Goal: Check status: Check status

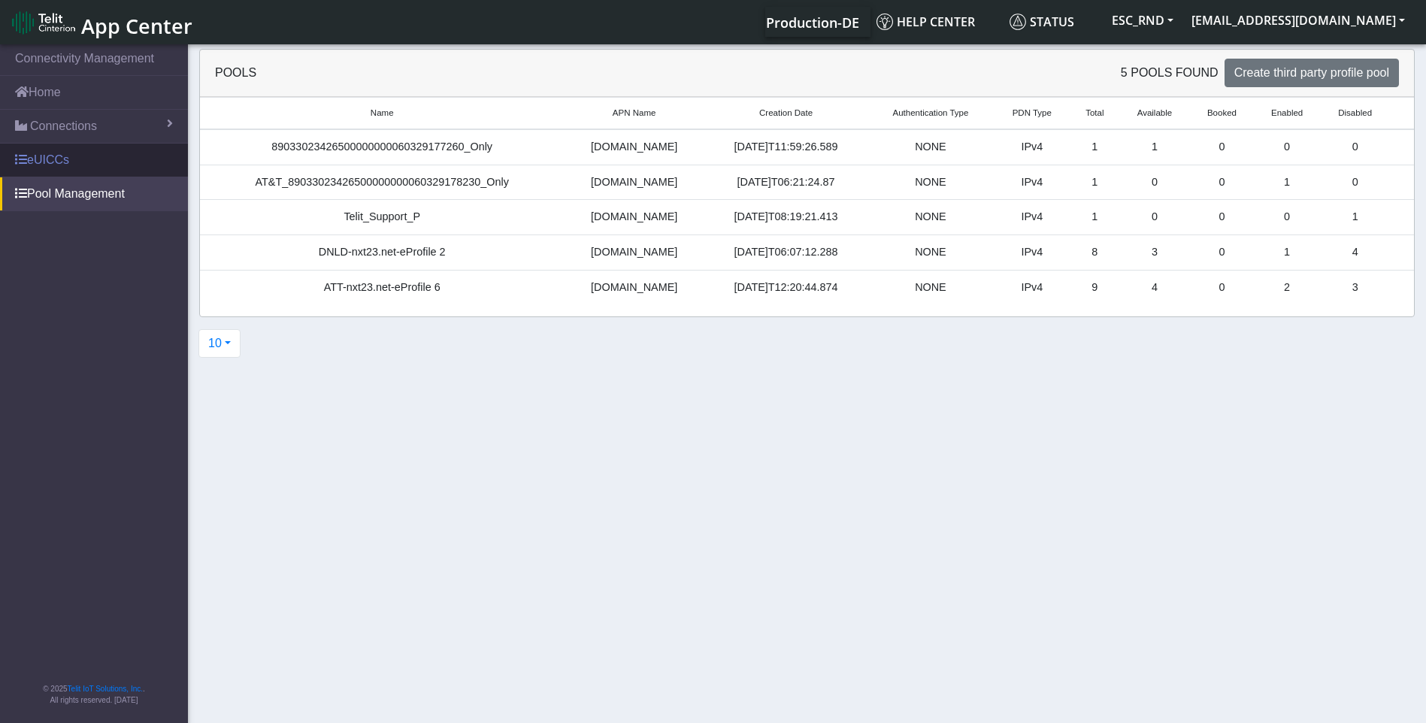
click at [36, 163] on link "eUICCs" at bounding box center [94, 160] width 188 height 33
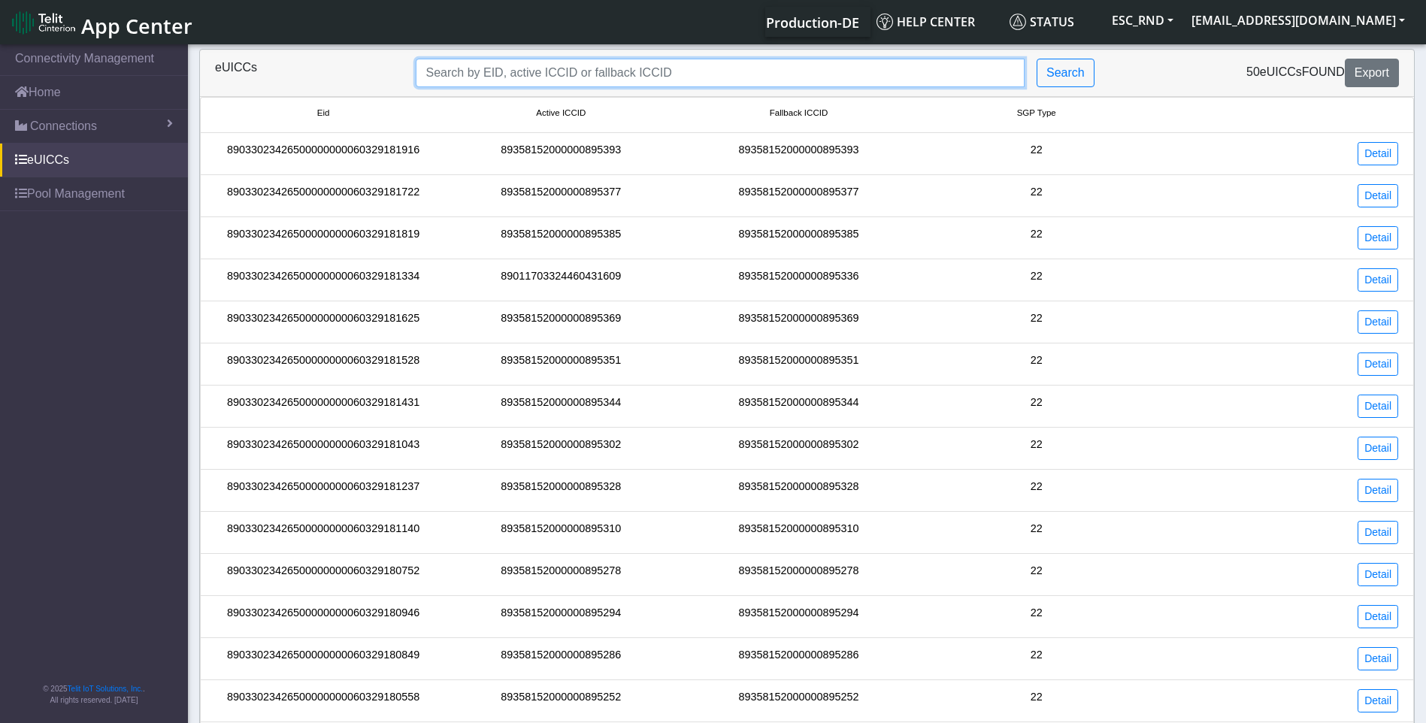
click at [489, 77] on input "Search..." at bounding box center [720, 73] width 609 height 29
type input "89033023426500000000060329177260"
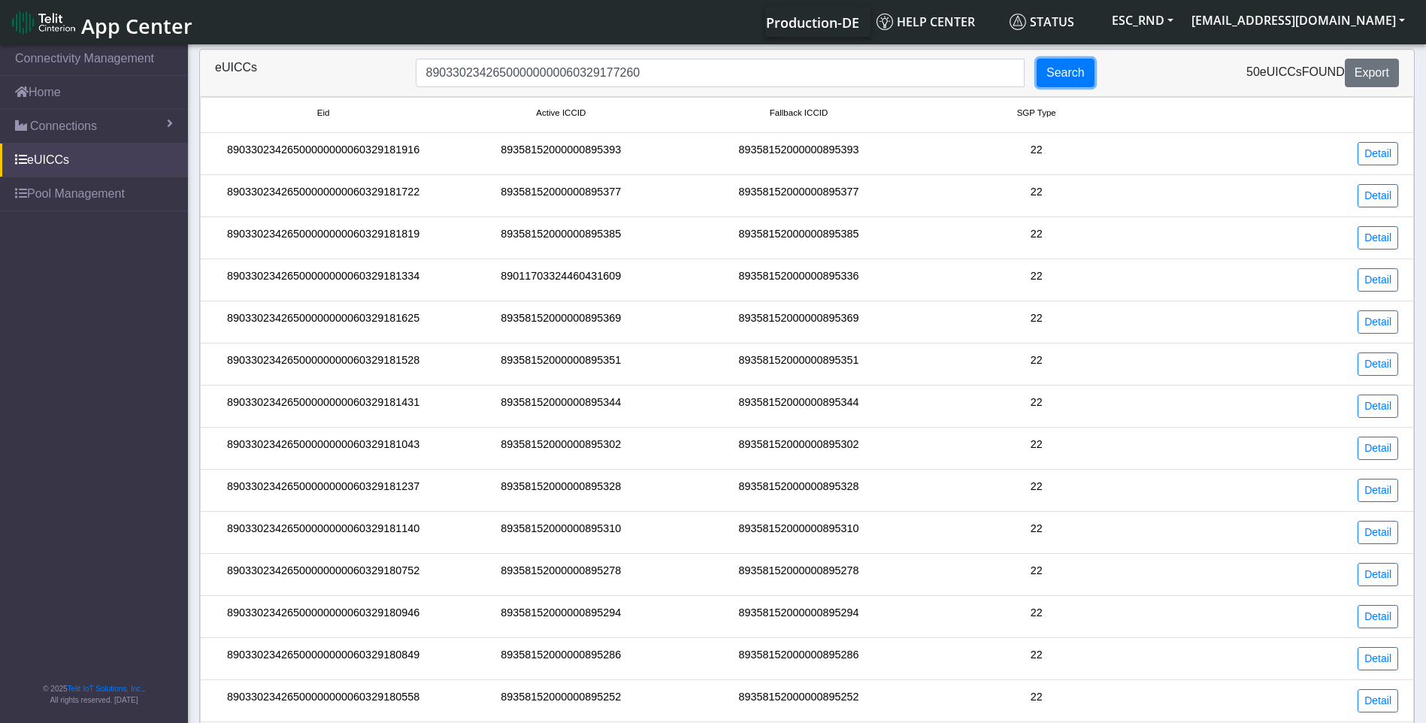
click at [1058, 74] on button "Search" at bounding box center [1066, 73] width 58 height 29
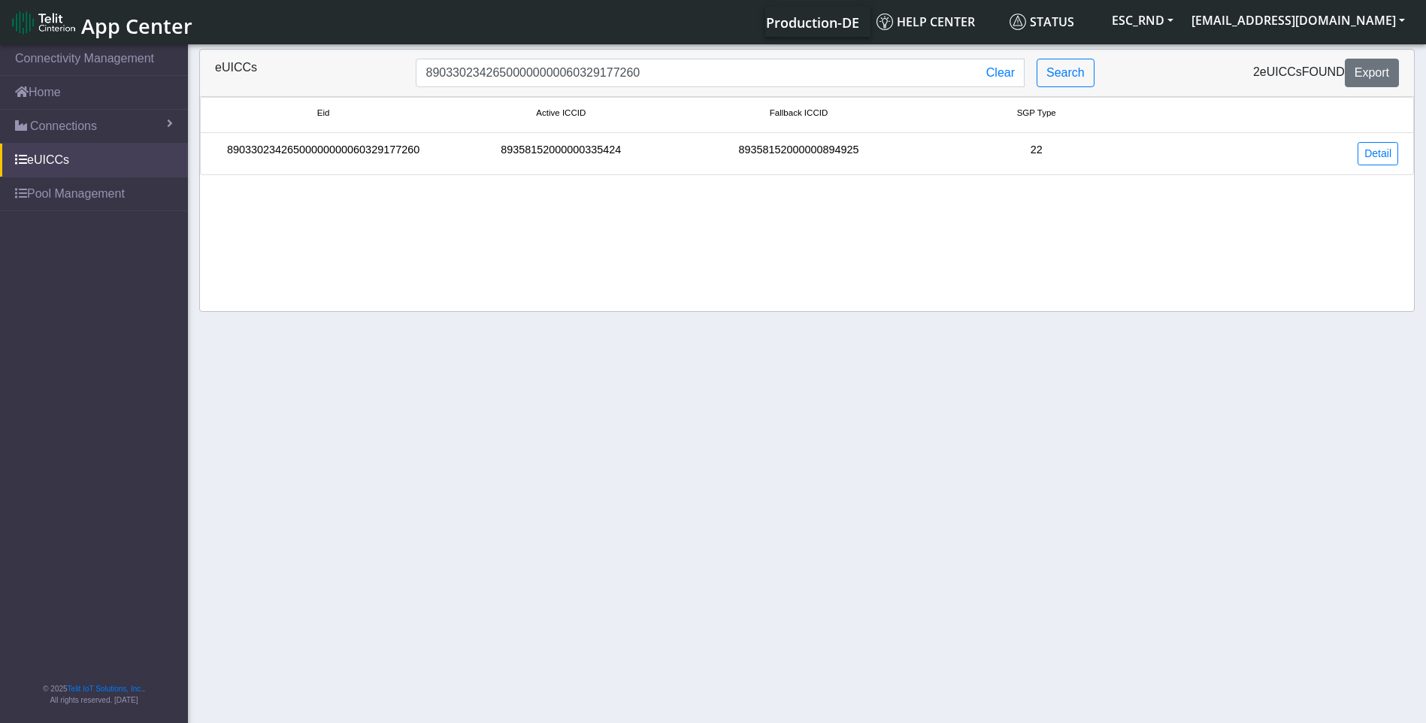
click at [1400, 162] on div "Detail" at bounding box center [1282, 153] width 254 height 23
click at [1382, 162] on link "Detail" at bounding box center [1377, 153] width 41 height 23
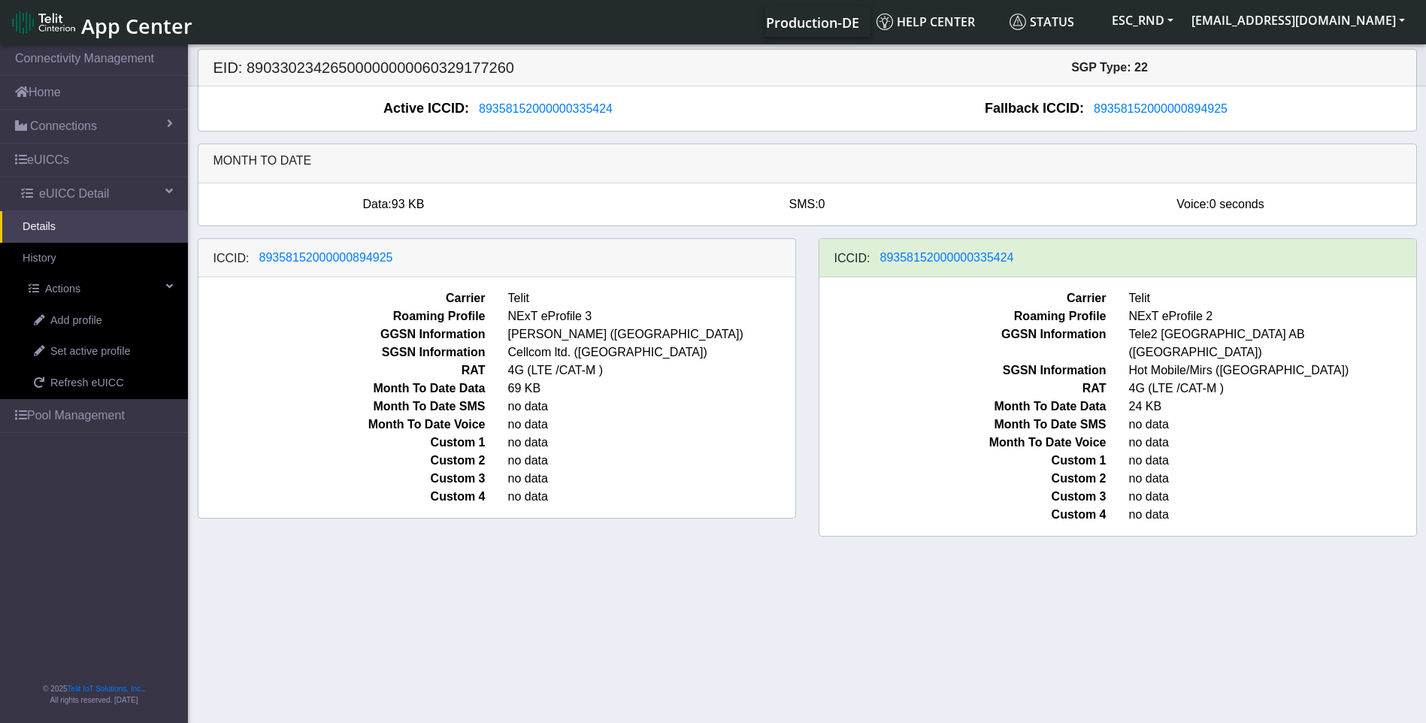
click at [719, 601] on section "Connectivity Management Home Connections List Map eUICCs eUICC Detail Details H…" at bounding box center [713, 384] width 1426 height 687
click at [993, 566] on section "Connectivity Management Home Connections List Map eUICCs eUICC Detail Details H…" at bounding box center [713, 384] width 1426 height 687
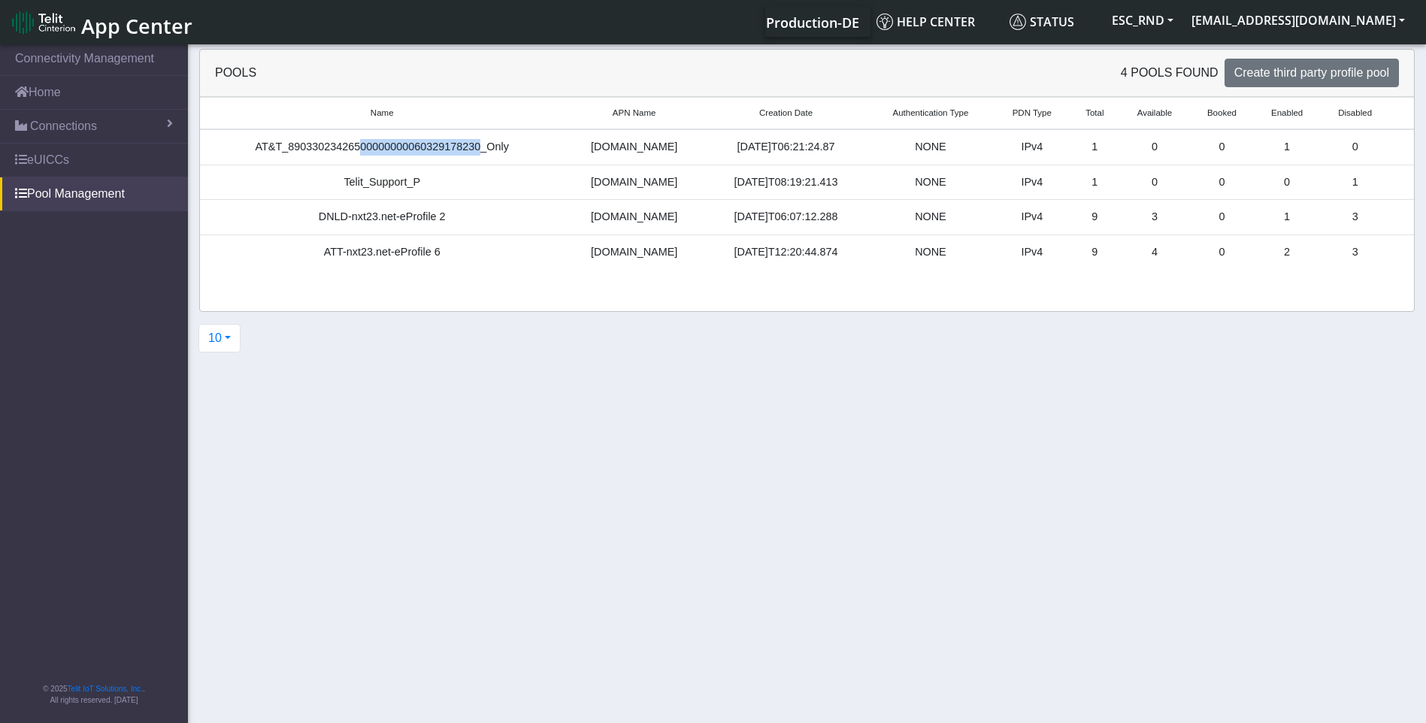
drag, startPoint x: 382, startPoint y: 153, endPoint x: 478, endPoint y: 154, distance: 96.2
click at [478, 154] on div "AT&T_89033023426500000000060329178230_Only" at bounding box center [382, 147] width 346 height 17
